Goal: Transaction & Acquisition: Purchase product/service

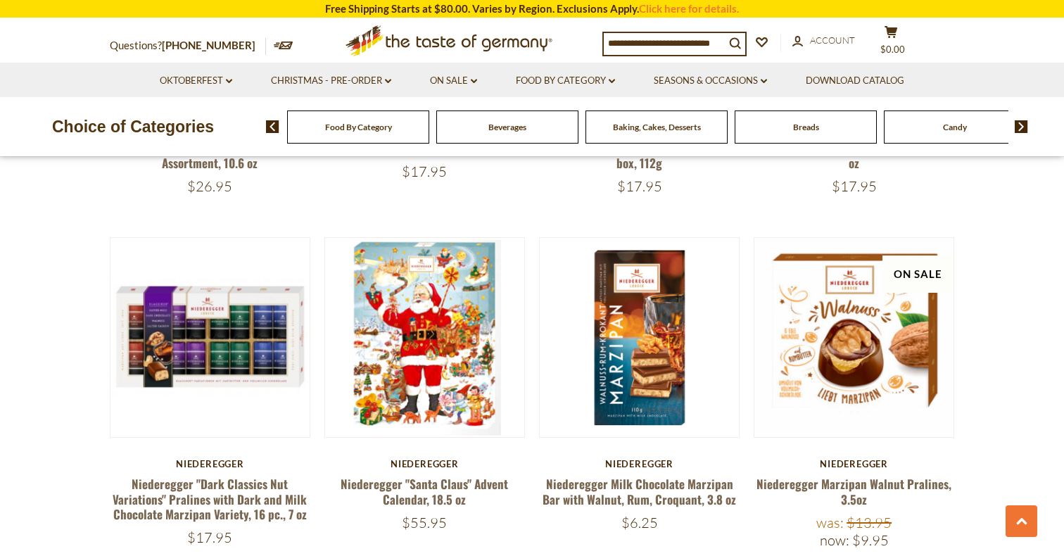
scroll to position [2797, 0]
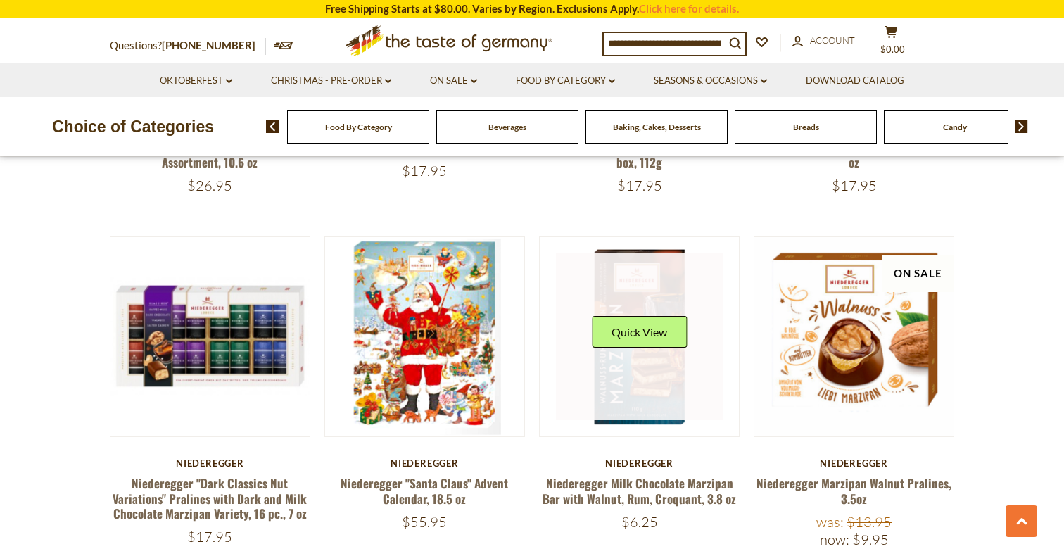
click at [647, 349] on link at bounding box center [639, 336] width 167 height 167
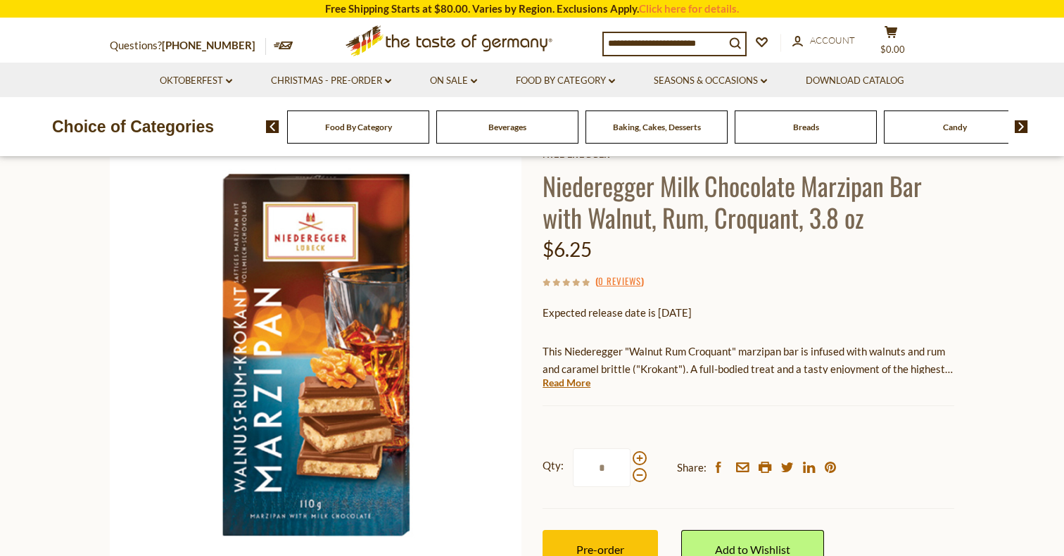
scroll to position [89, 0]
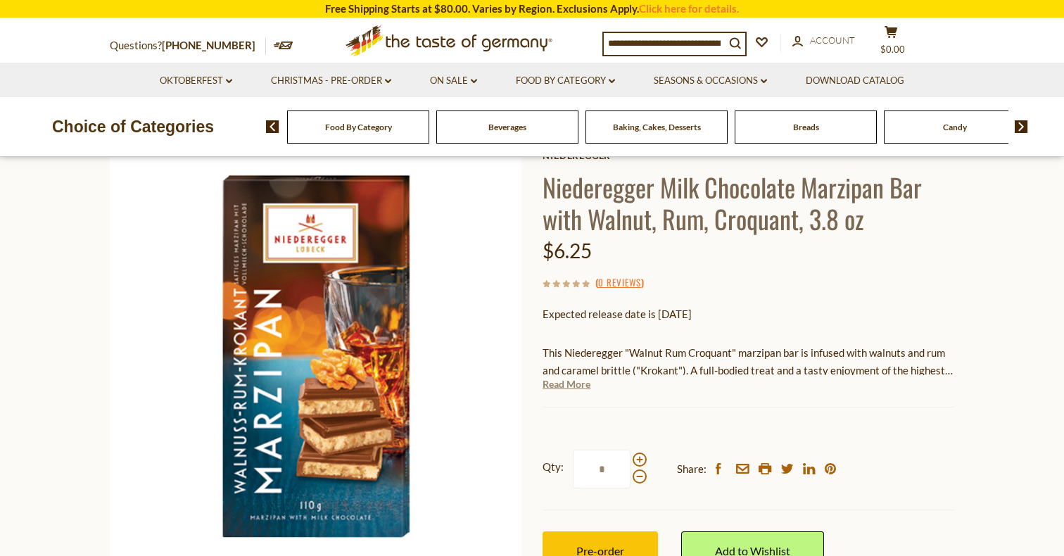
click at [557, 387] on link "Read More" at bounding box center [567, 384] width 48 height 14
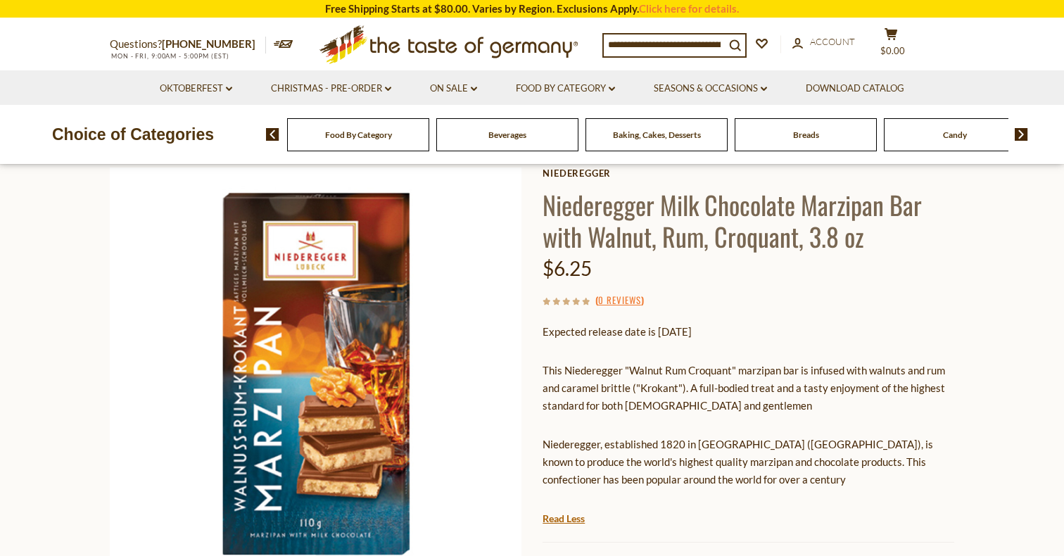
scroll to position [76, 0]
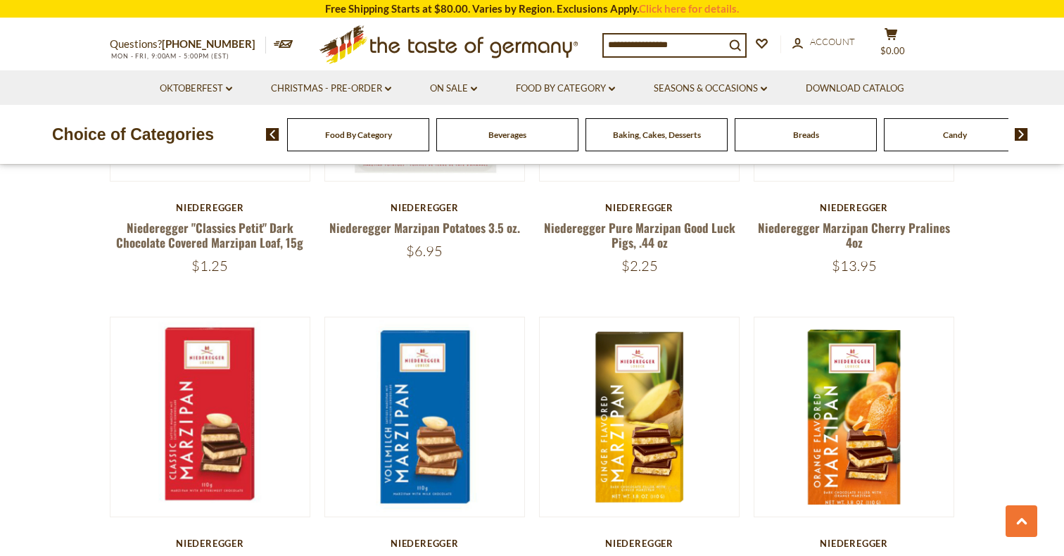
scroll to position [3759, 0]
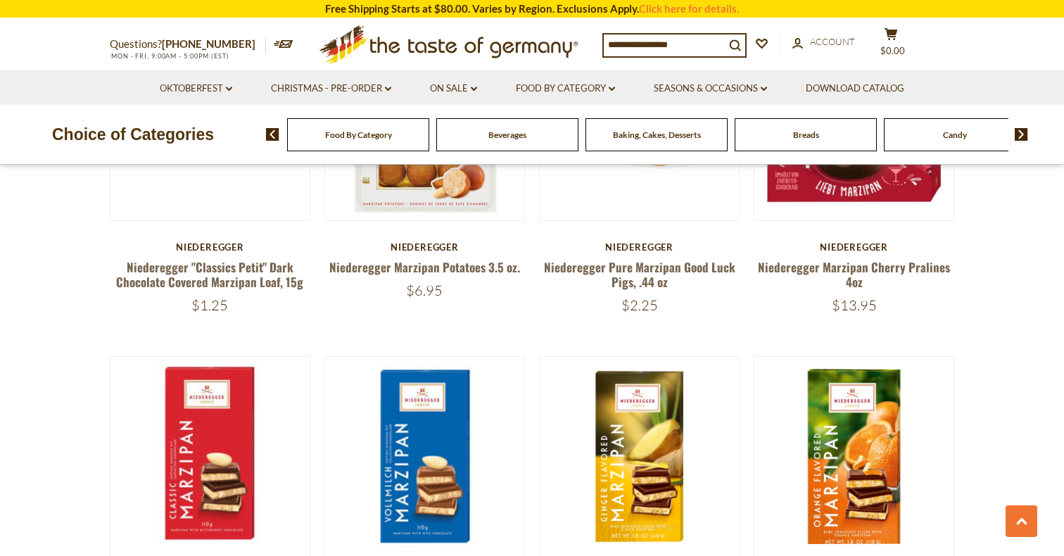
scroll to position [3720, 0]
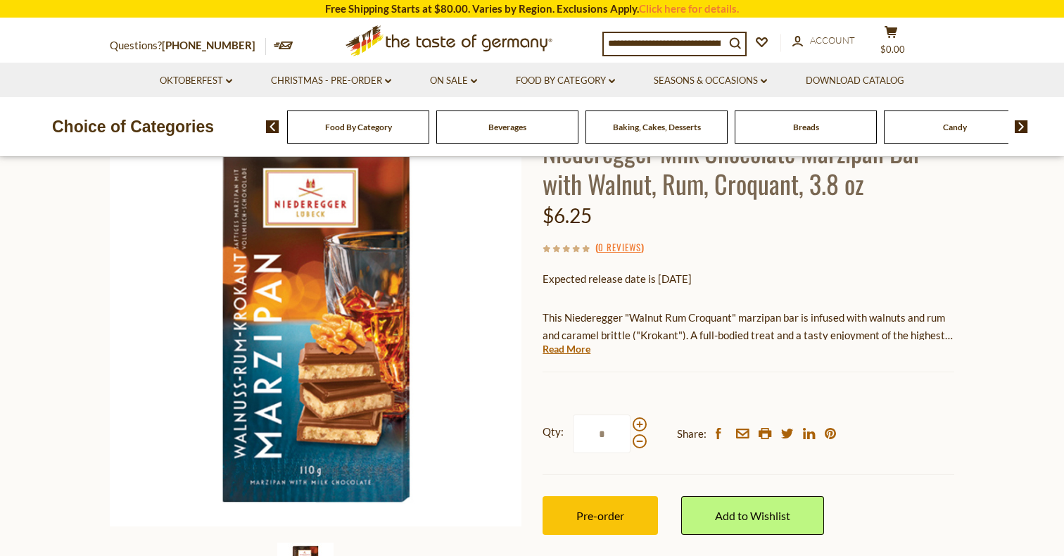
scroll to position [127, 0]
